Goal: Task Accomplishment & Management: Use online tool/utility

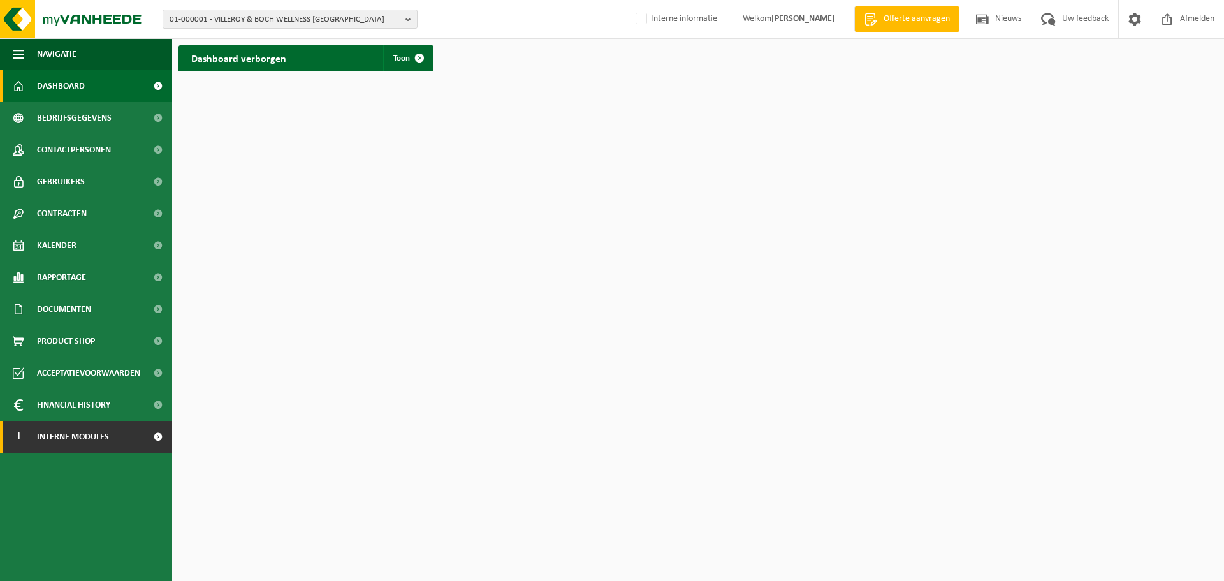
drag, startPoint x: 76, startPoint y: 431, endPoint x: 99, endPoint y: 431, distance: 23.0
click at [76, 431] on span "Interne modules" at bounding box center [73, 437] width 72 height 32
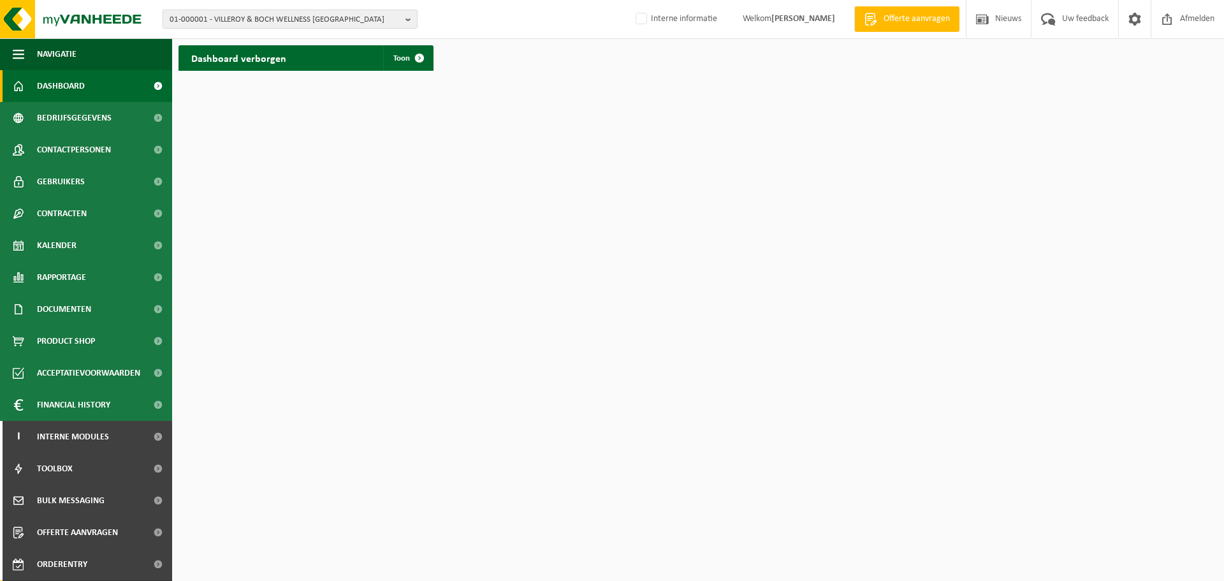
scroll to position [63, 0]
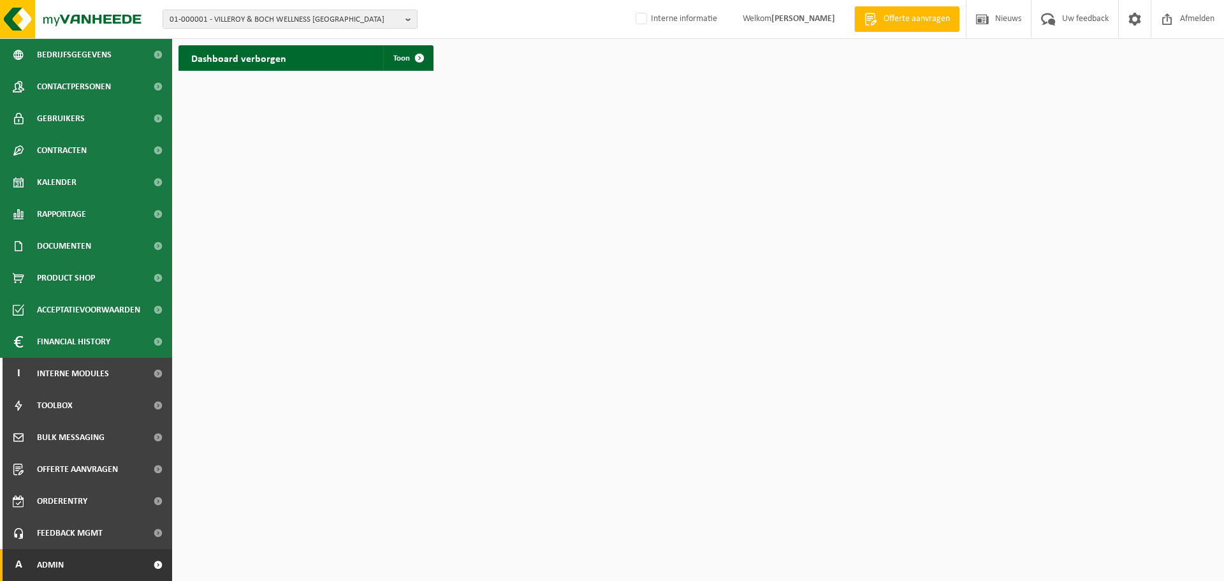
click at [59, 562] on span "Admin" at bounding box center [50, 565] width 27 height 32
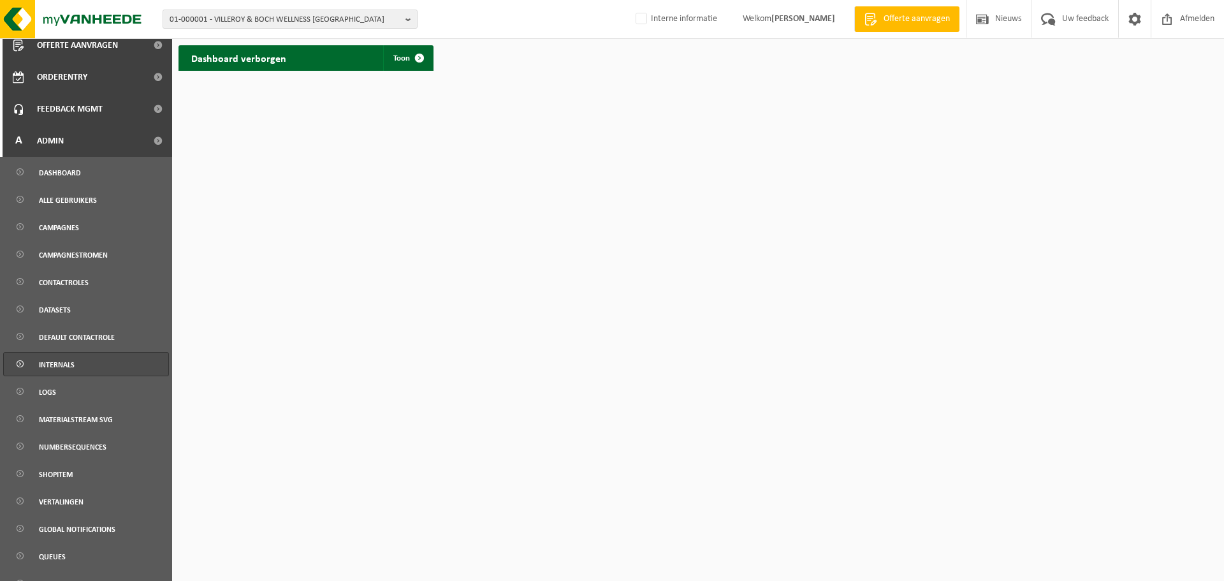
scroll to position [505, 0]
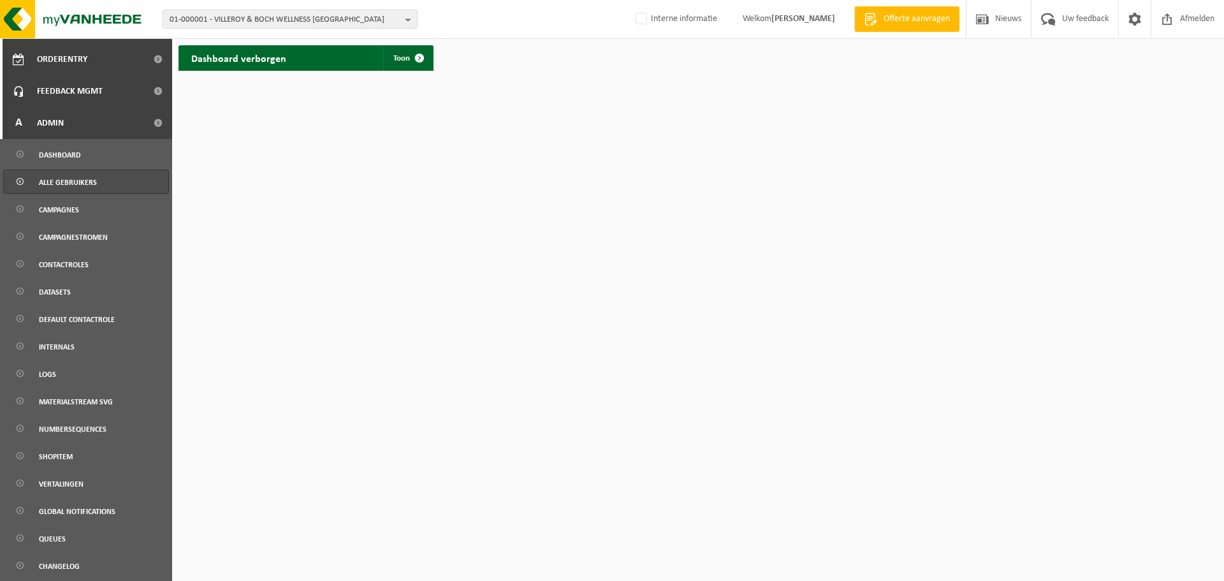
click at [89, 188] on span "Alle gebruikers" at bounding box center [68, 182] width 58 height 24
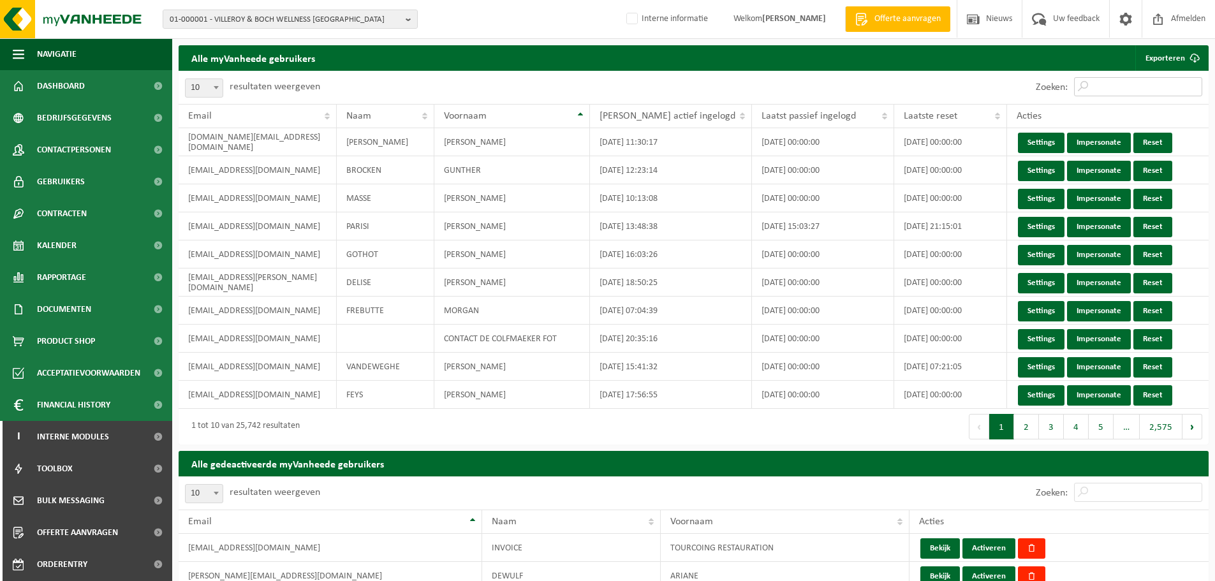
click at [1124, 89] on input "Zoeken:" at bounding box center [1138, 86] width 128 height 19
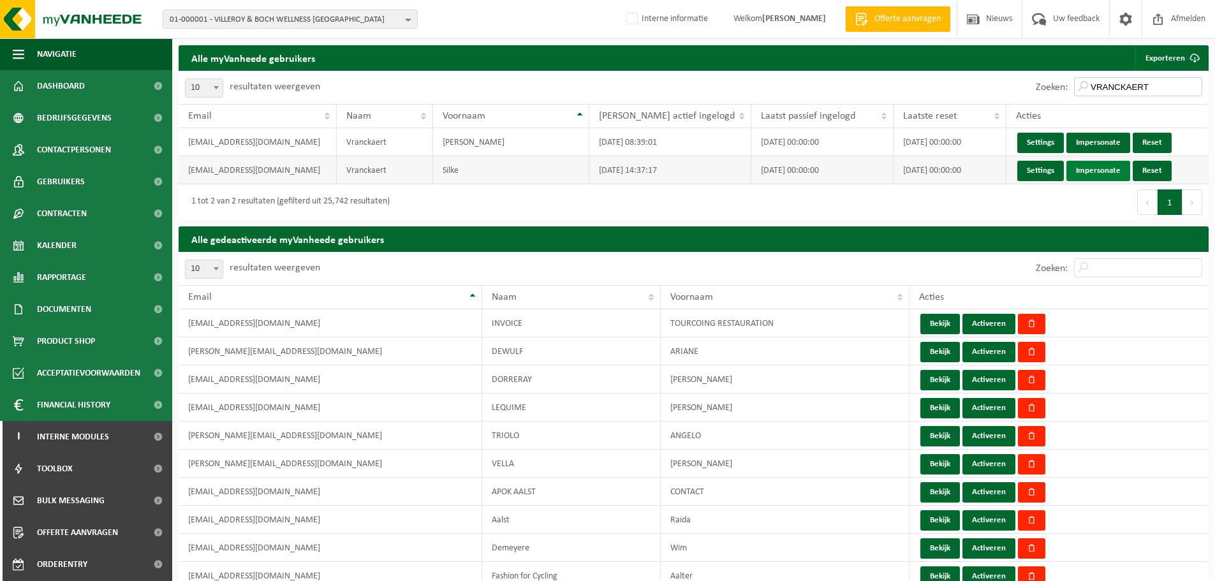
type input "VRANCKAERT"
click at [1086, 172] on link "Impersonate" at bounding box center [1098, 171] width 64 height 20
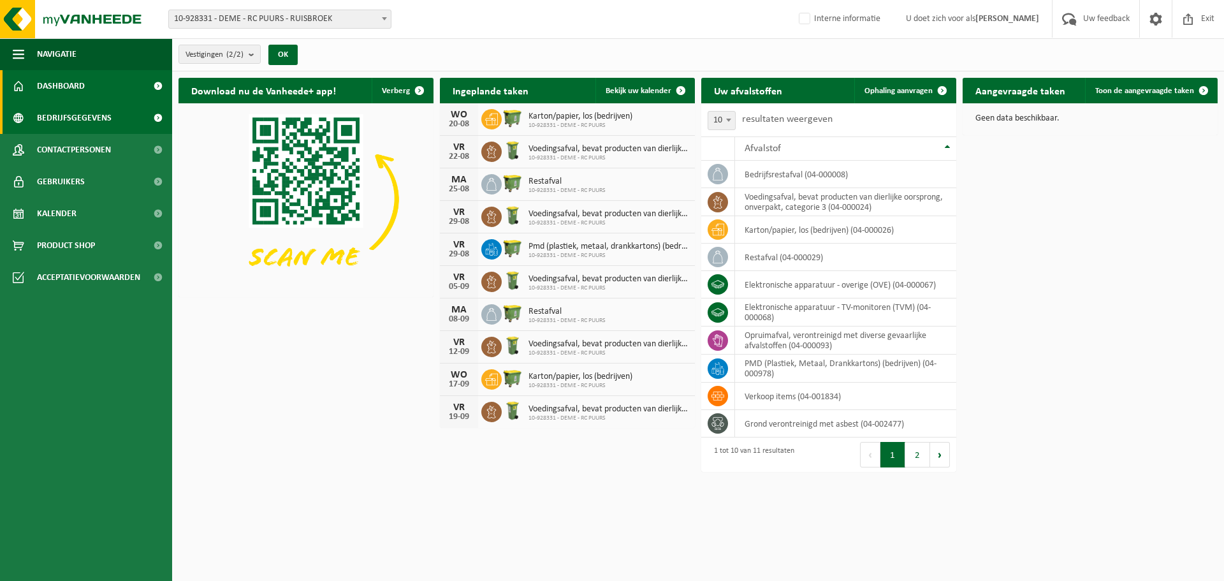
click at [125, 122] on link "Bedrijfsgegevens" at bounding box center [86, 118] width 172 height 32
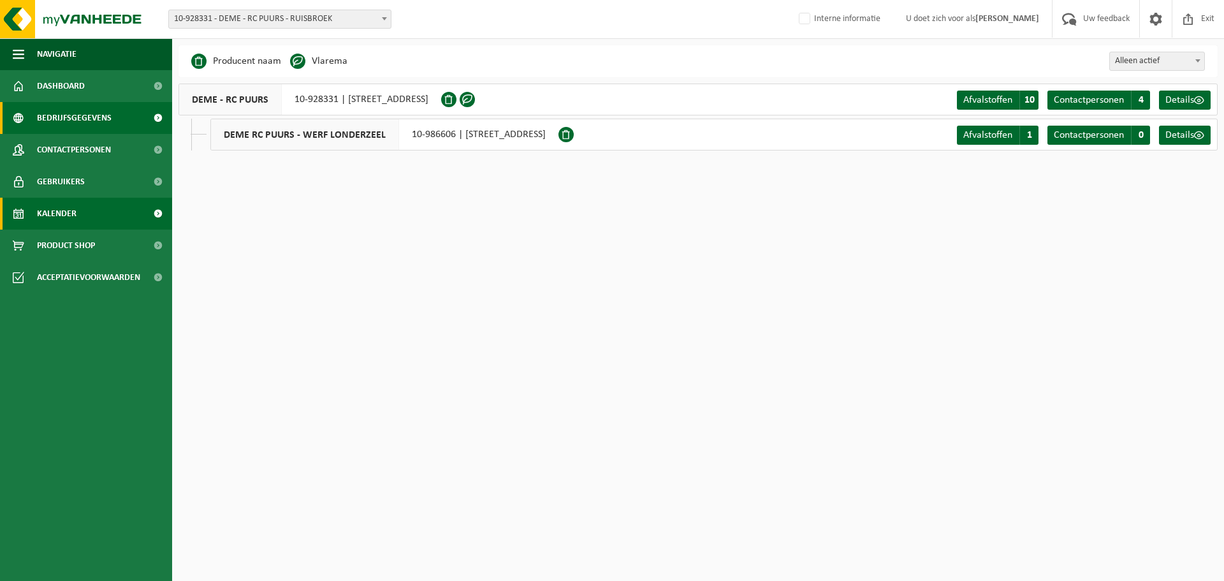
click at [73, 220] on span "Kalender" at bounding box center [57, 214] width 40 height 32
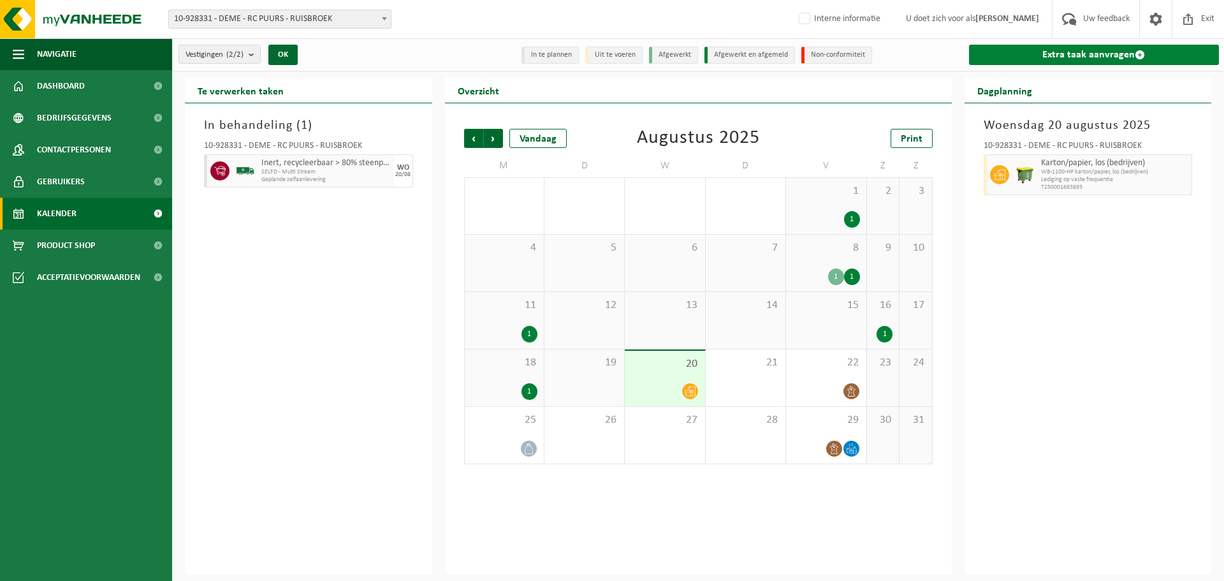
click at [1000, 50] on link "Extra taak aanvragen" at bounding box center [1094, 55] width 251 height 20
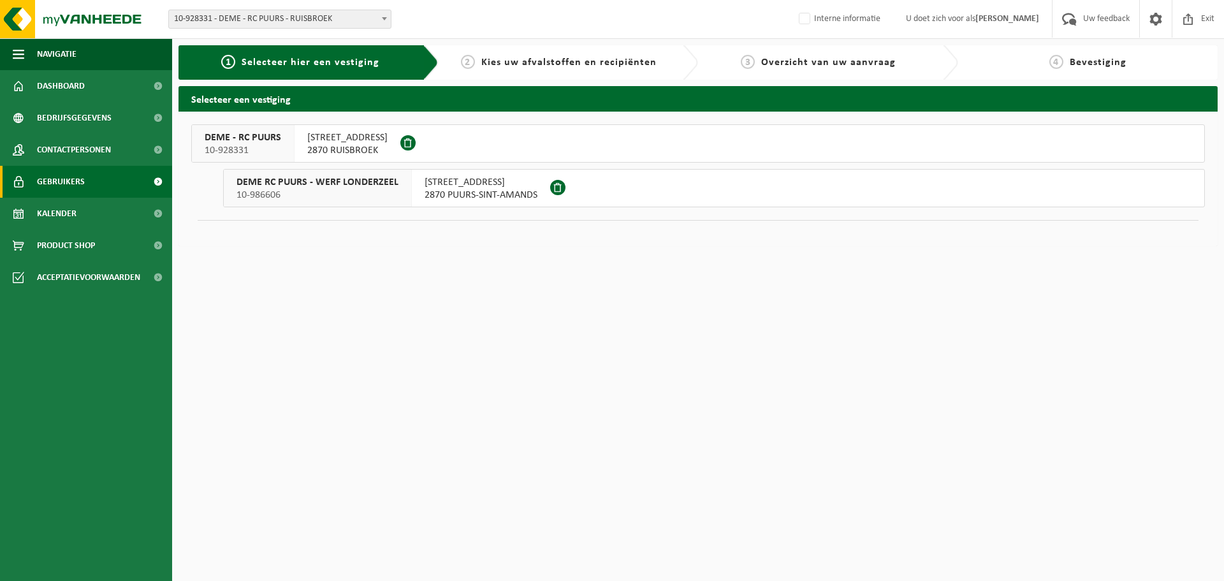
click at [75, 183] on span "Gebruikers" at bounding box center [61, 182] width 48 height 32
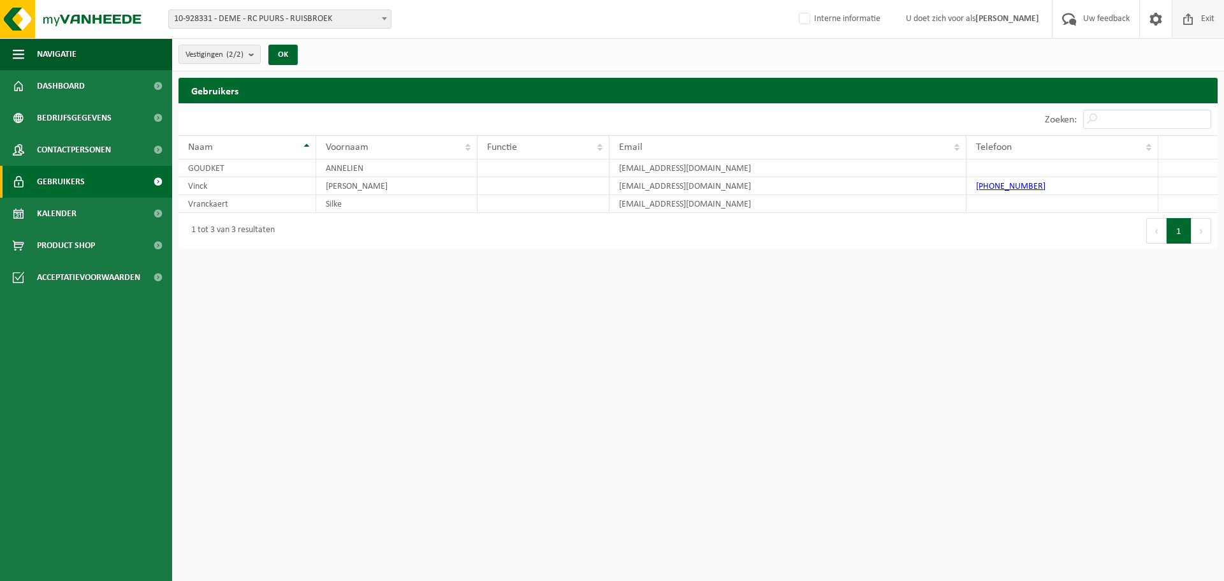
click at [1192, 11] on span at bounding box center [1188, 19] width 19 height 38
